Goal: Navigation & Orientation: Find specific page/section

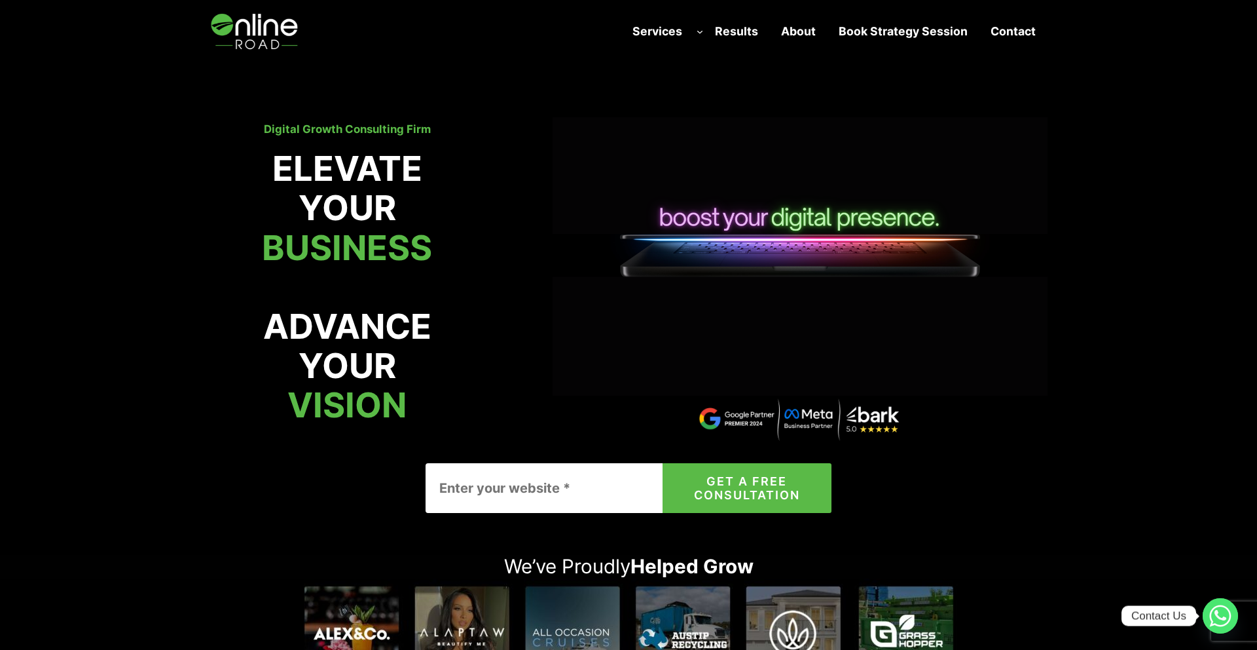
click at [743, 32] on strong "Results" at bounding box center [736, 31] width 43 height 14
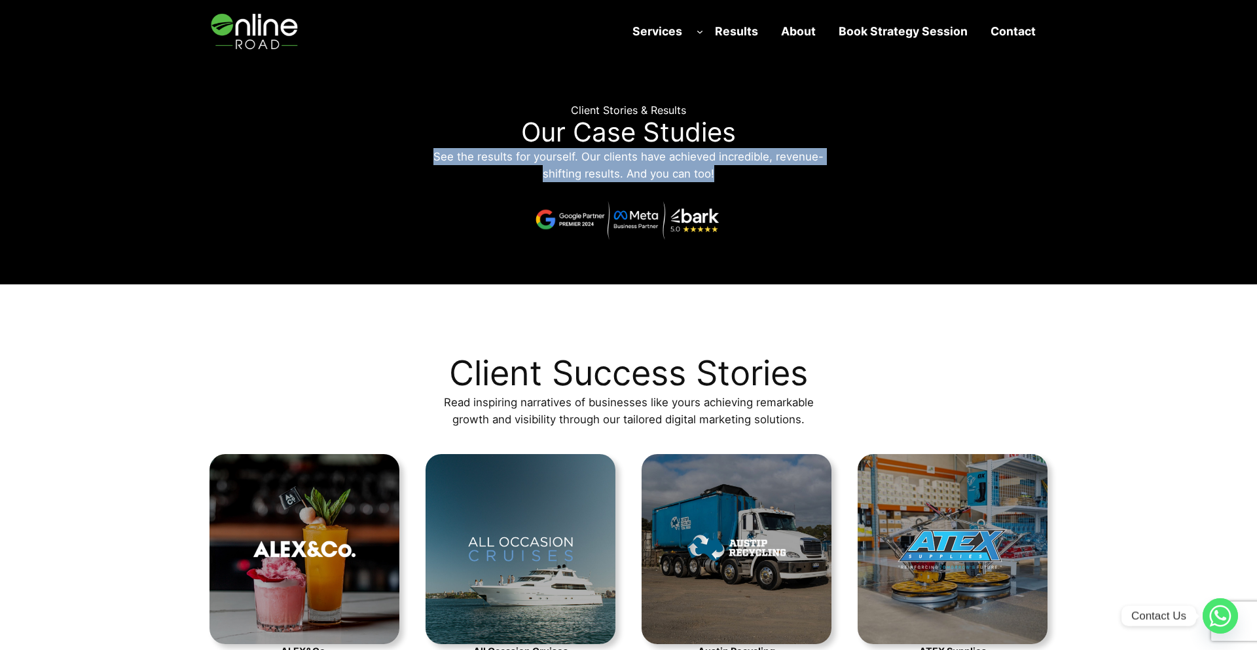
drag, startPoint x: 434, startPoint y: 153, endPoint x: 824, endPoint y: 171, distance: 390.0
click at [824, 171] on p "See the results for yourself. Our clients have achieved incredible, revenue-shi…" at bounding box center [629, 165] width 406 height 34
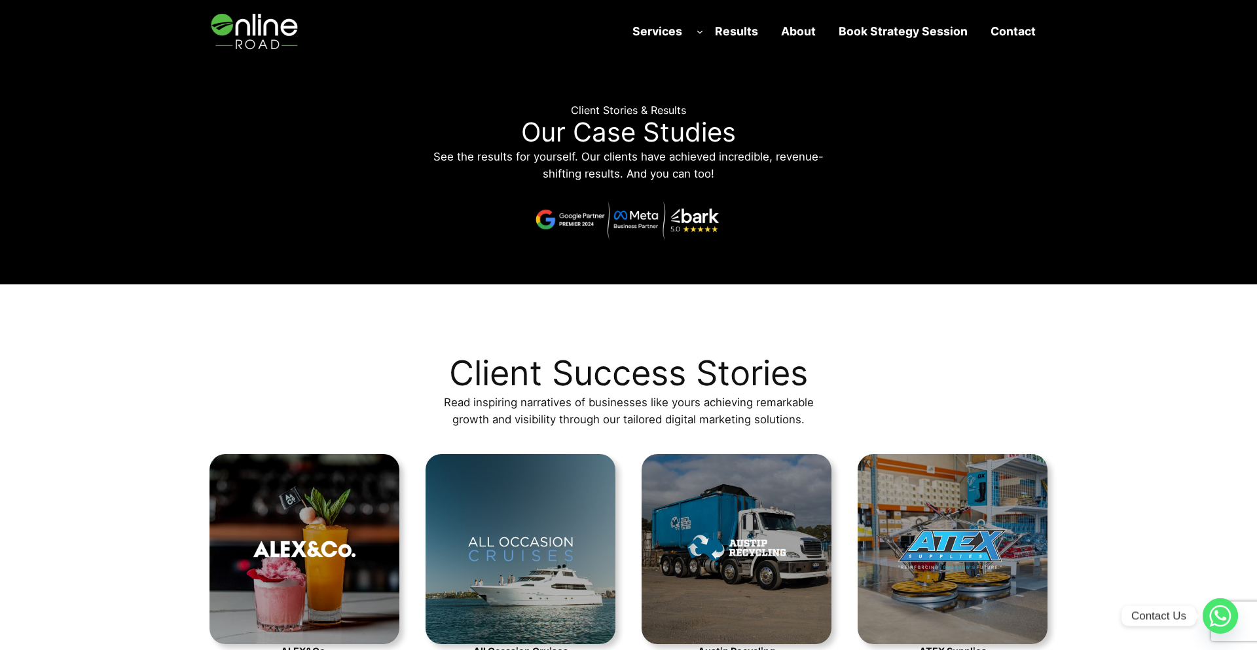
click at [279, 42] on img at bounding box center [256, 31] width 93 height 62
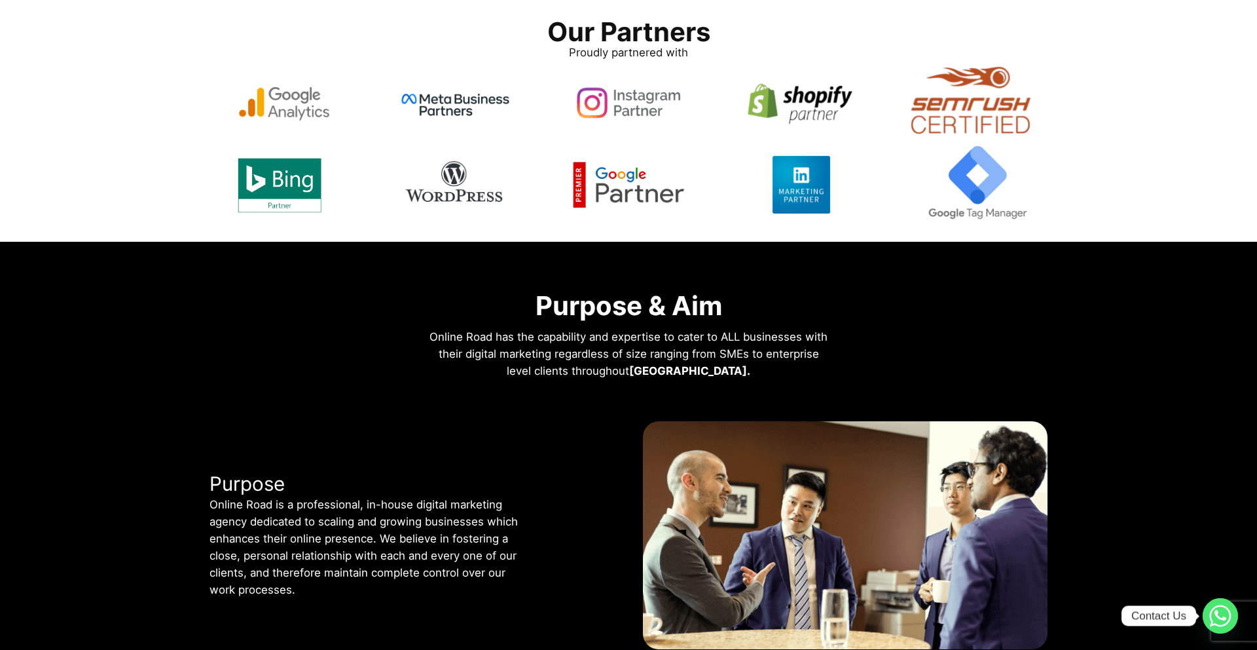
scroll to position [3047, 0]
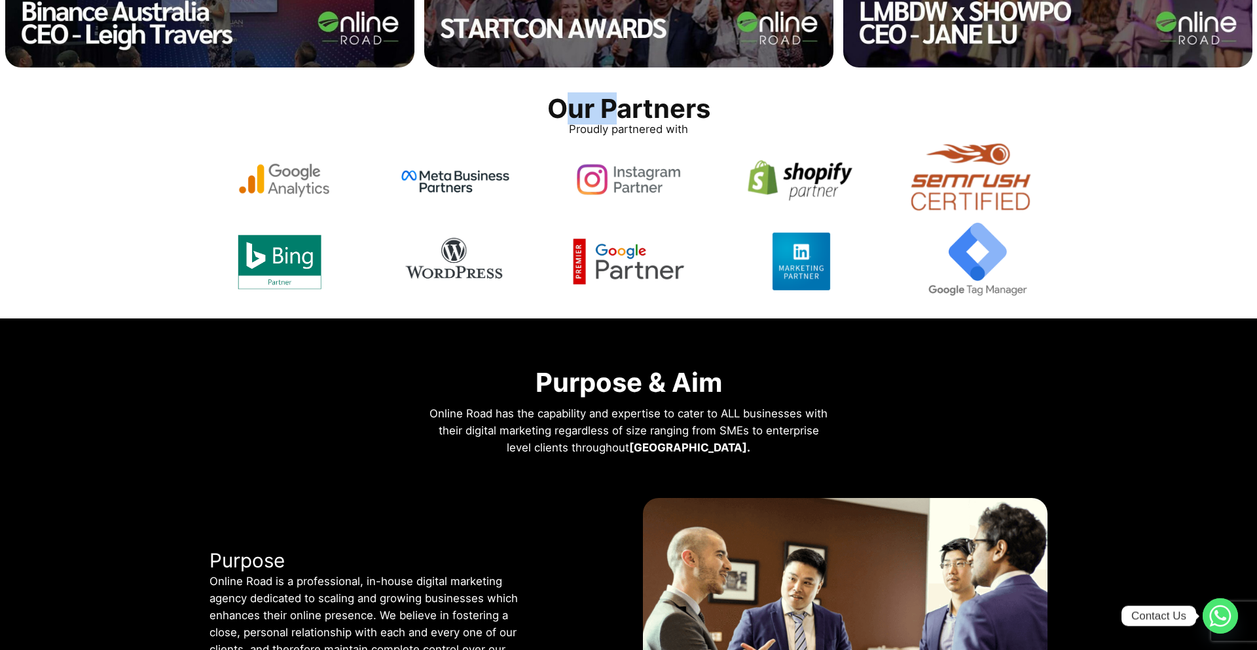
drag, startPoint x: 557, startPoint y: 90, endPoint x: 623, endPoint y: 92, distance: 65.5
click at [623, 92] on p "Our Partners" at bounding box center [628, 103] width 163 height 34
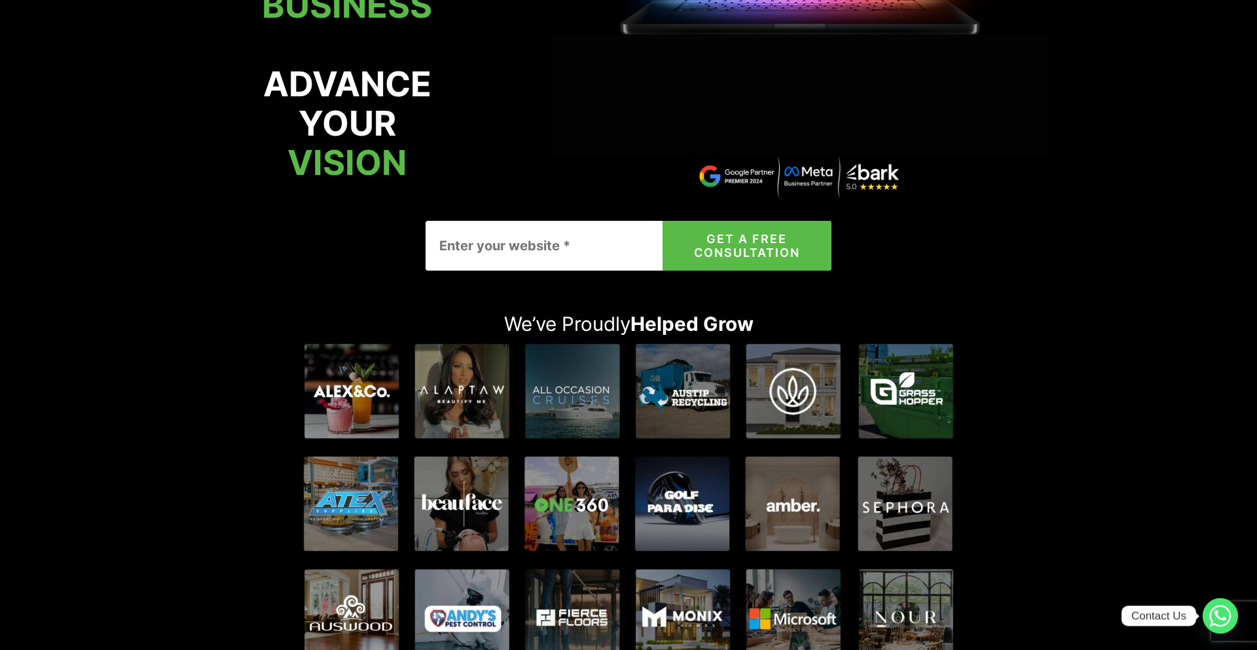
scroll to position [0, 0]
